Goal: Task Accomplishment & Management: Use online tool/utility

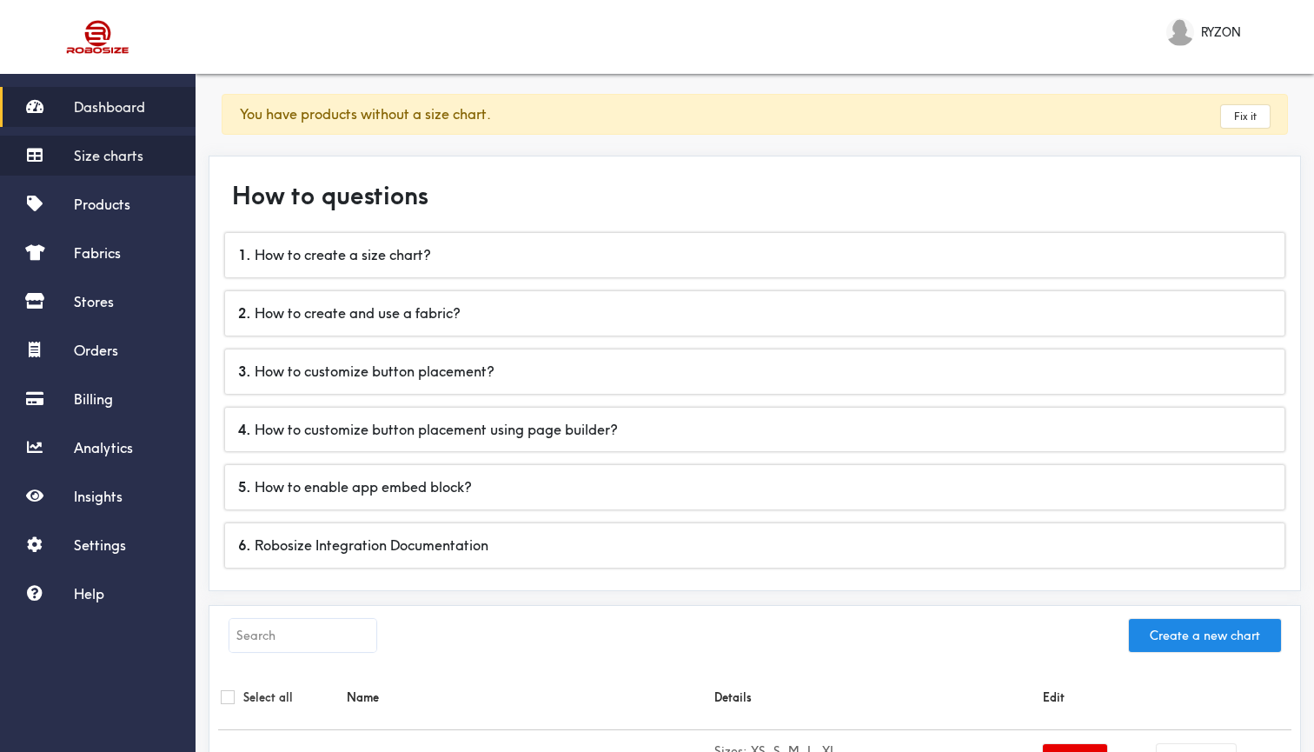
click at [137, 153] on span "Size charts" at bounding box center [109, 155] width 70 height 17
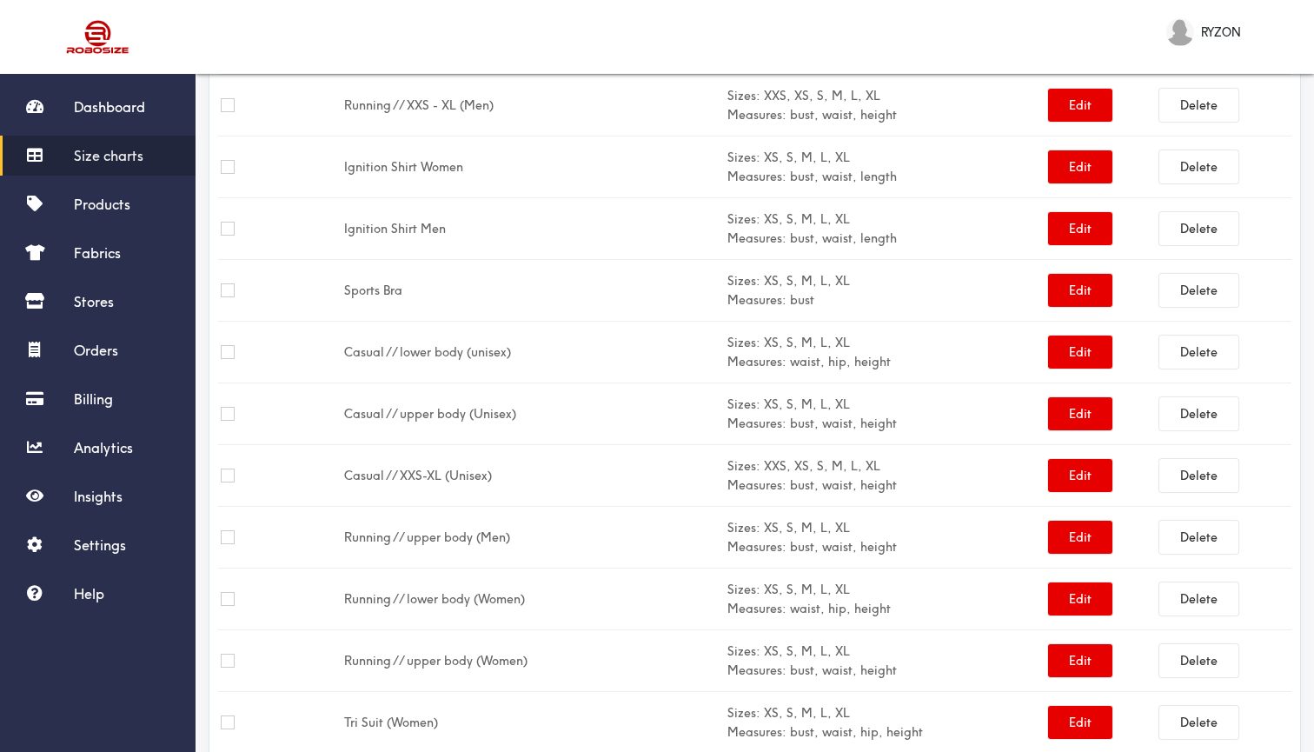
scroll to position [918, 0]
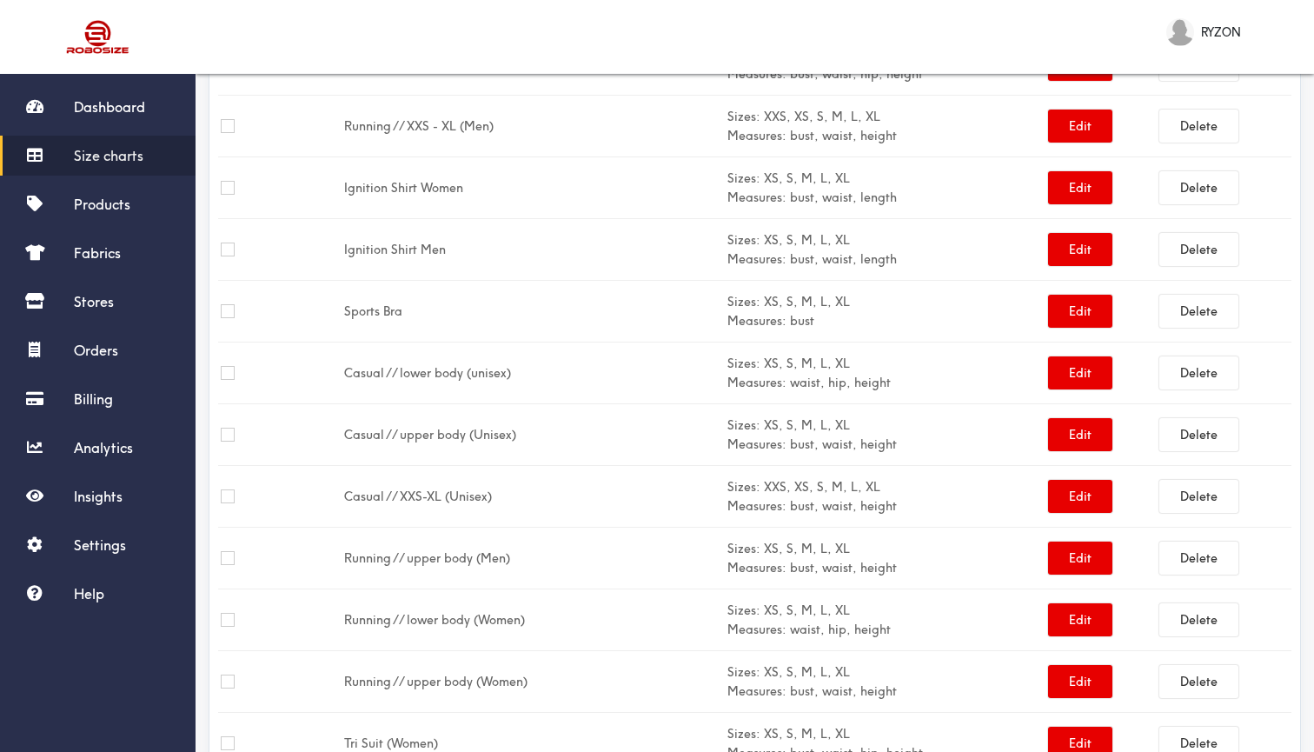
click at [437, 191] on td "Ignition Shirt Women" at bounding box center [532, 188] width 383 height 62
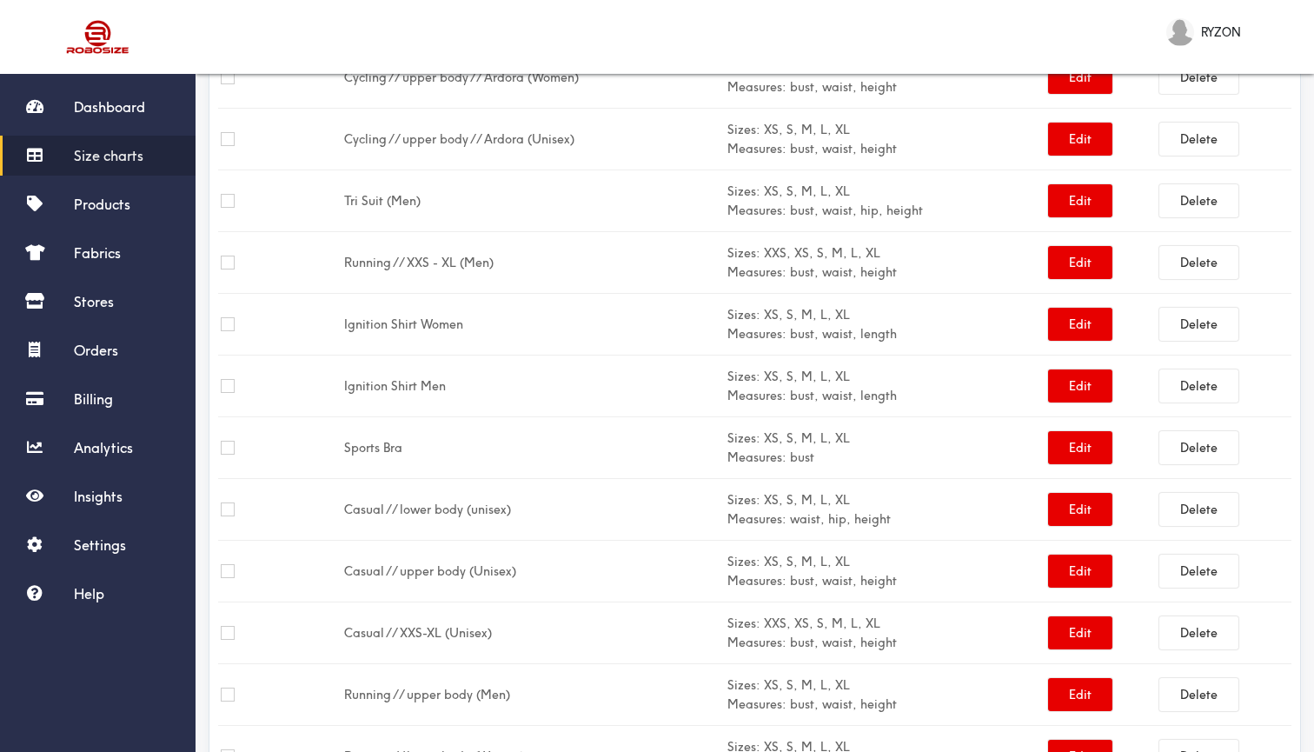
scroll to position [784, 0]
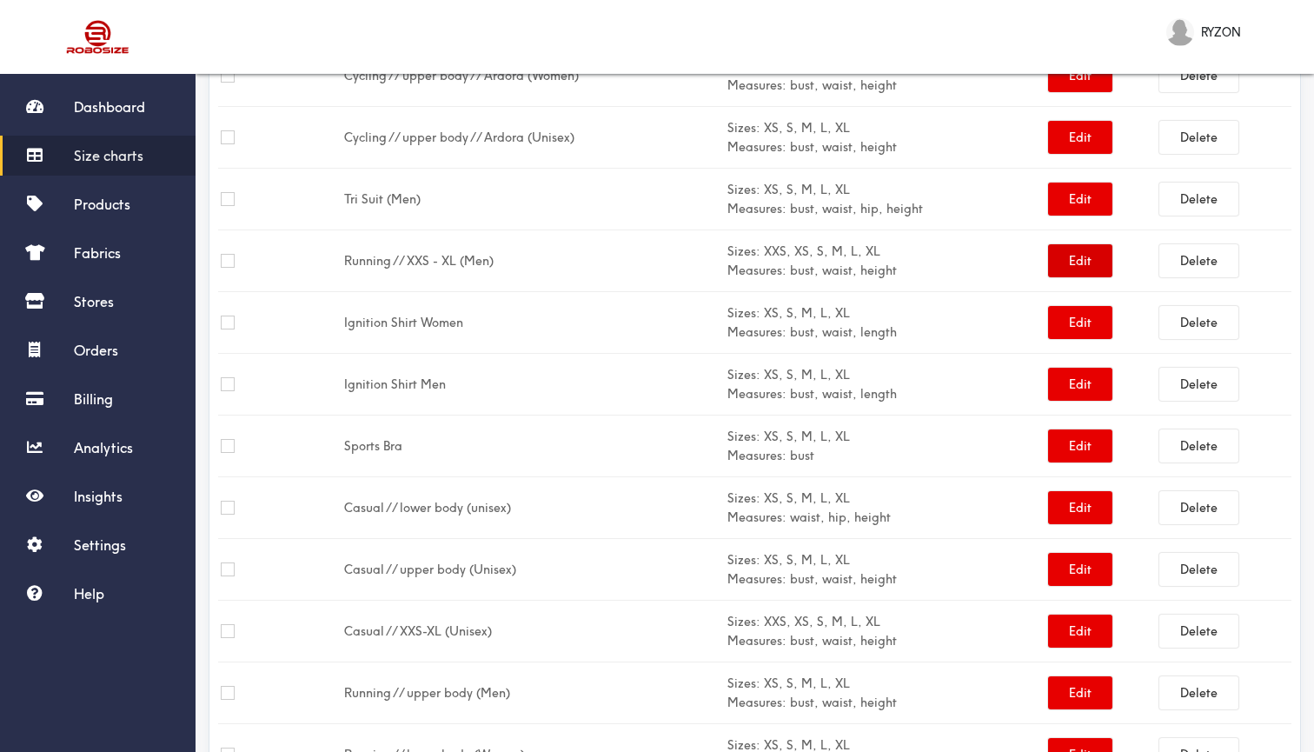
click at [1070, 257] on button "Edit" at bounding box center [1080, 260] width 64 height 33
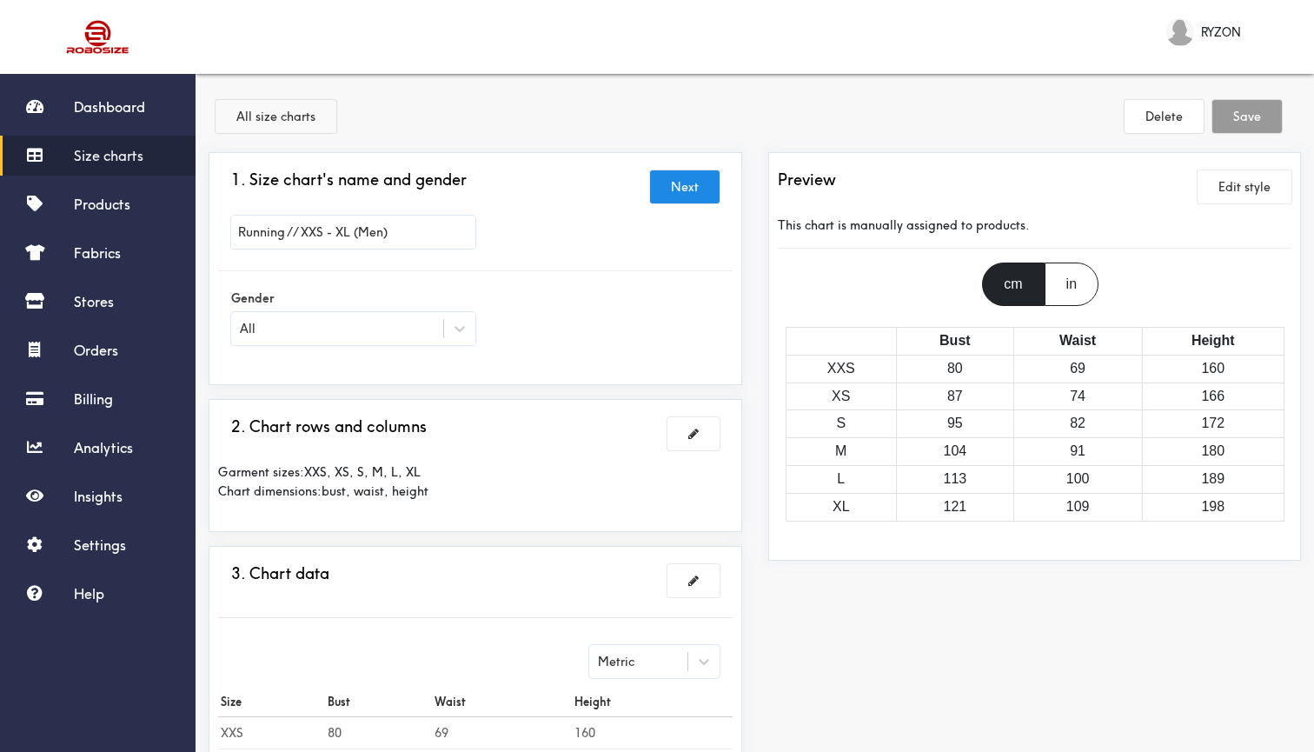
click at [291, 116] on button "All size charts" at bounding box center [275, 116] width 121 height 33
